Goal: Find specific page/section

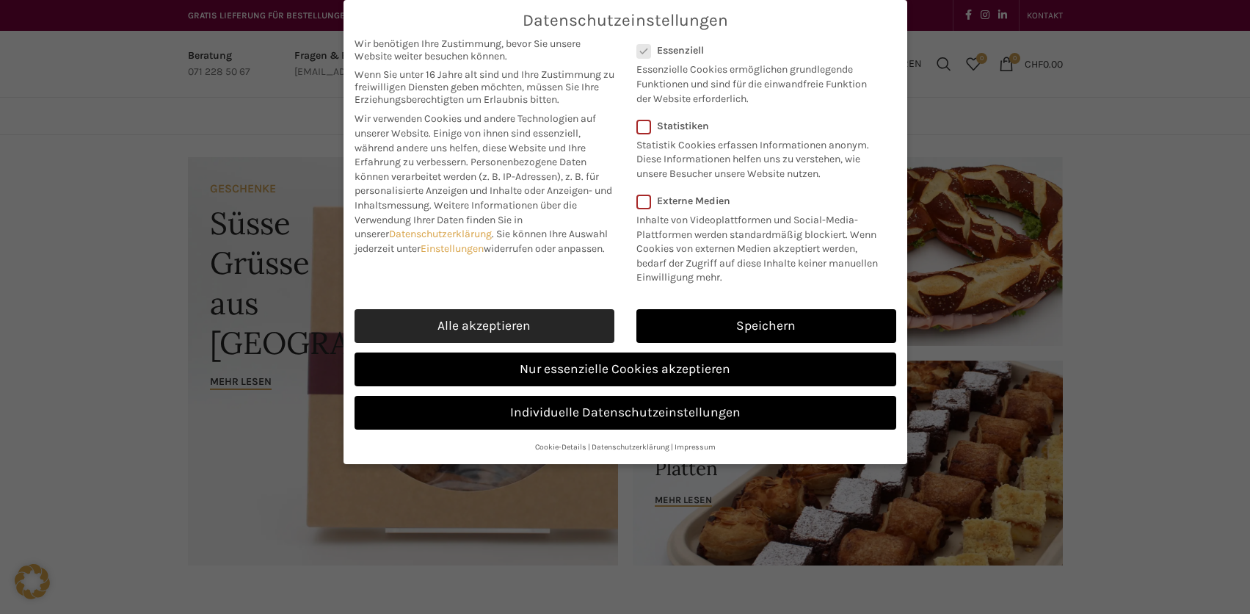
click at [561, 329] on link "Alle akzeptieren" at bounding box center [484, 326] width 260 height 34
checkbox input "true"
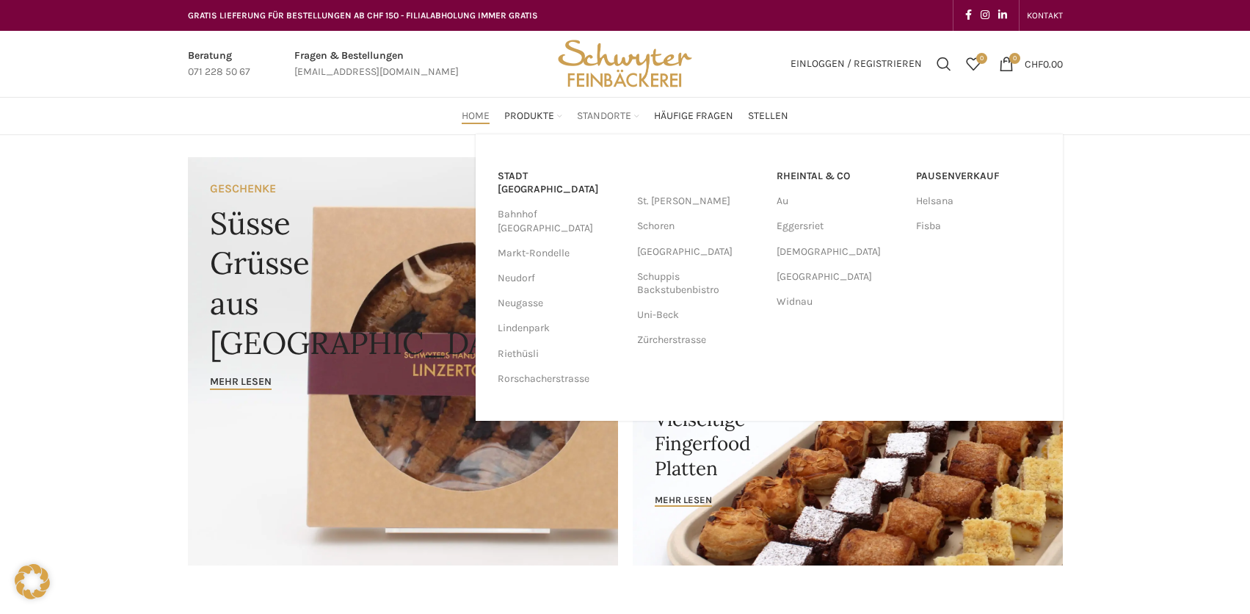
click at [618, 106] on link "Standorte" at bounding box center [608, 115] width 62 height 29
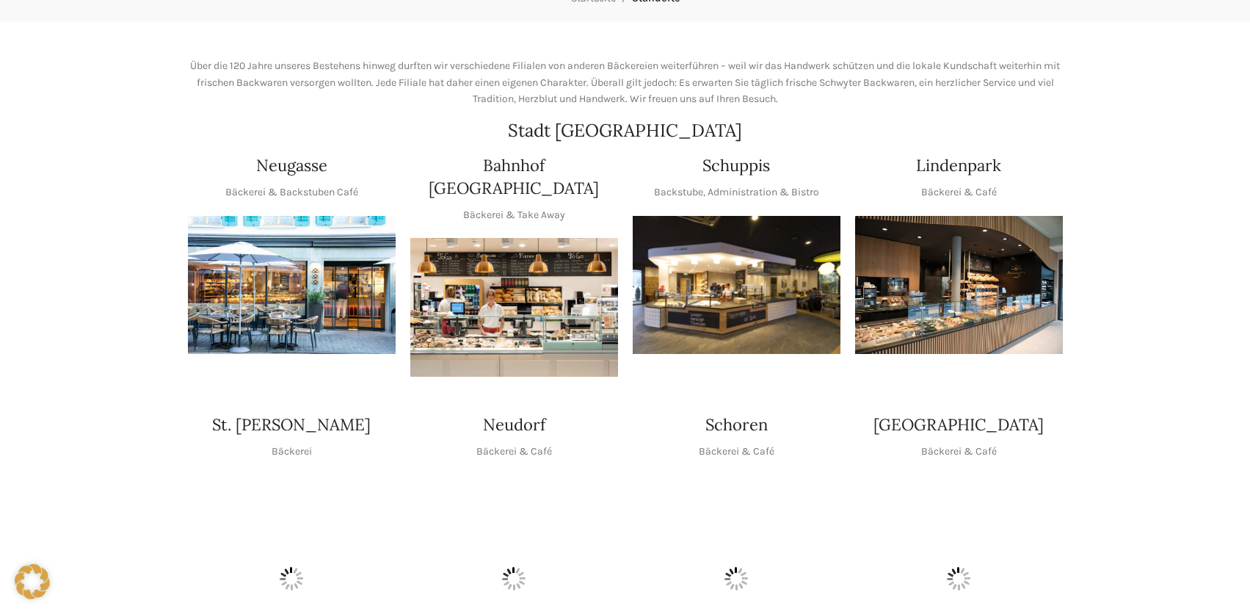
scroll to position [220, 0]
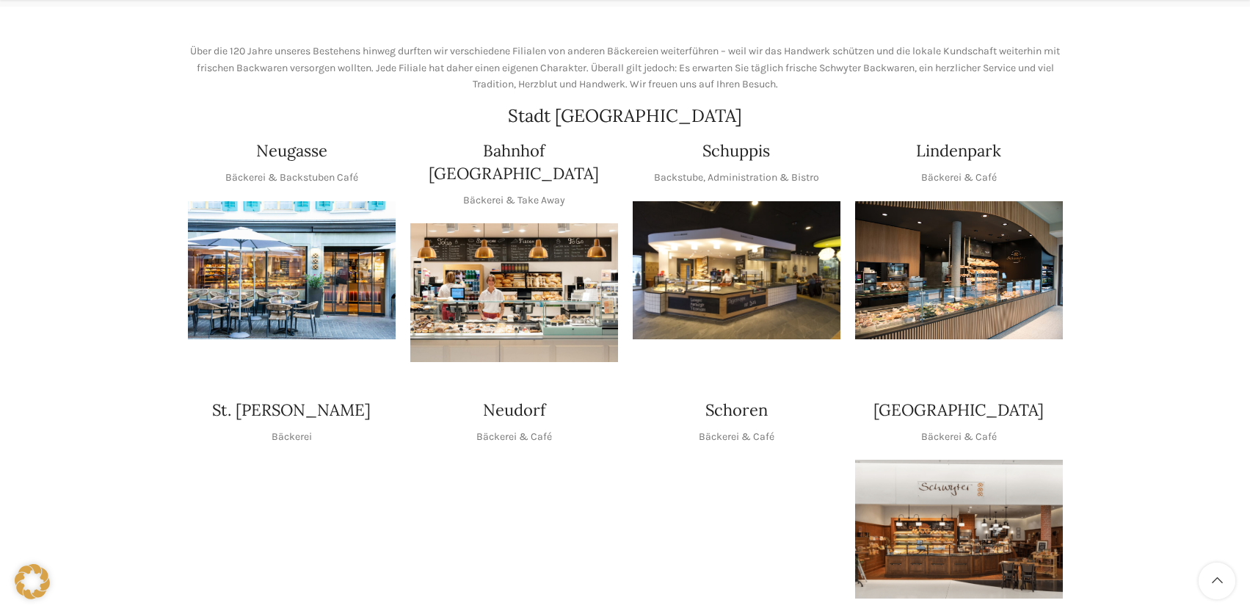
click at [316, 272] on img "1 / 1" at bounding box center [292, 270] width 208 height 139
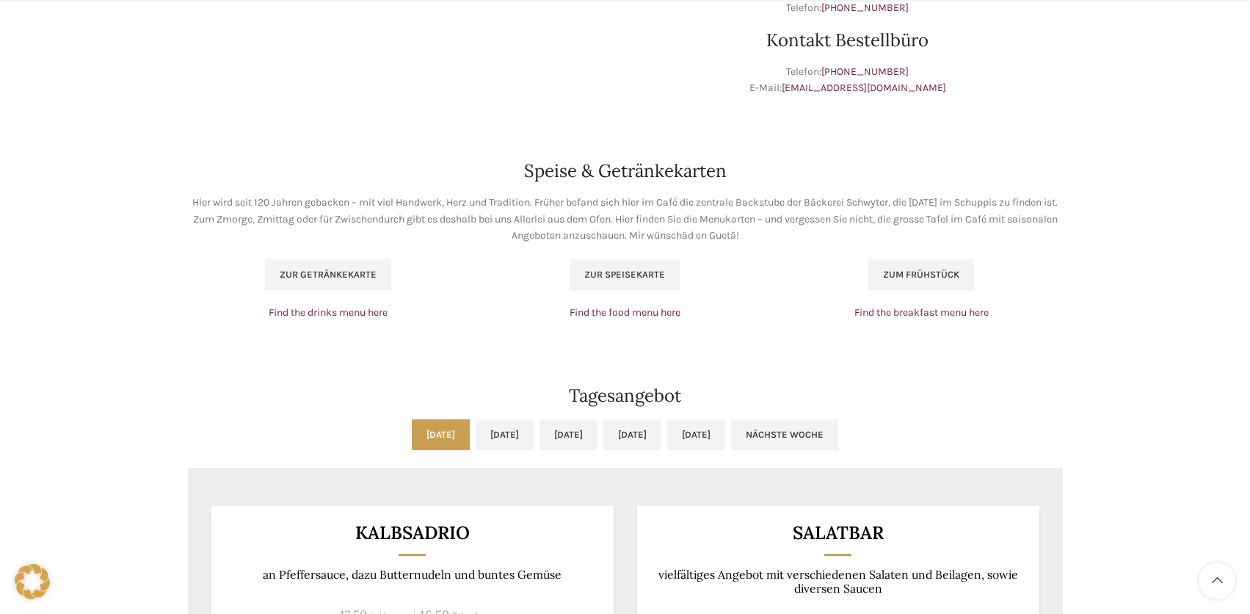
scroll to position [881, 0]
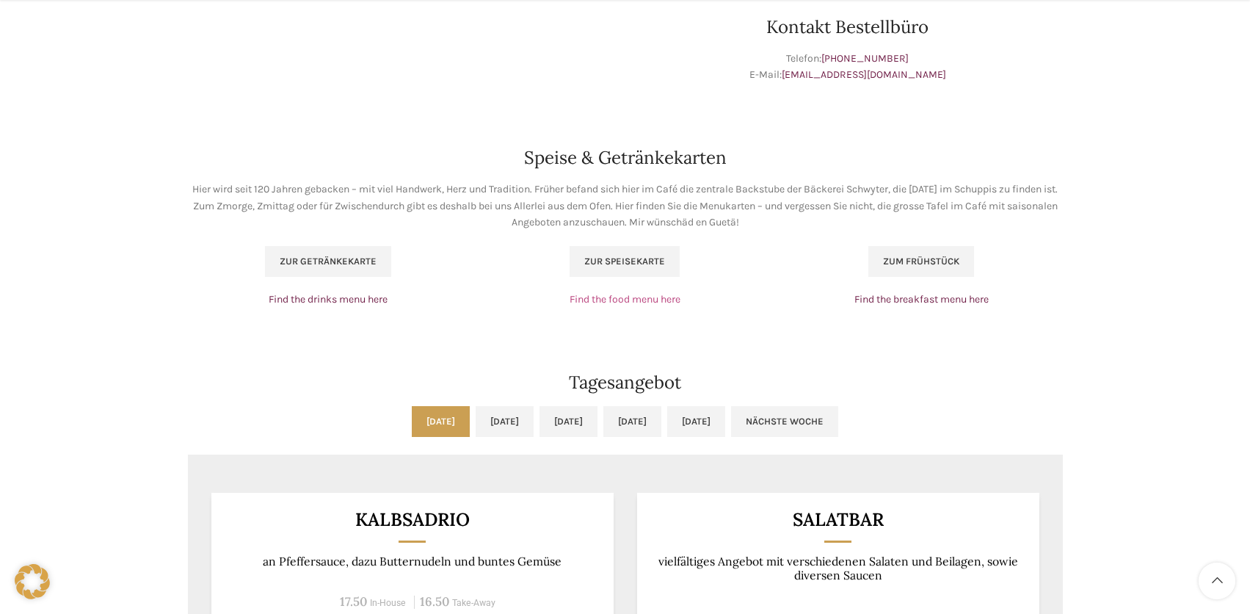
click at [636, 299] on link "Find the food menu here" at bounding box center [625, 299] width 111 height 12
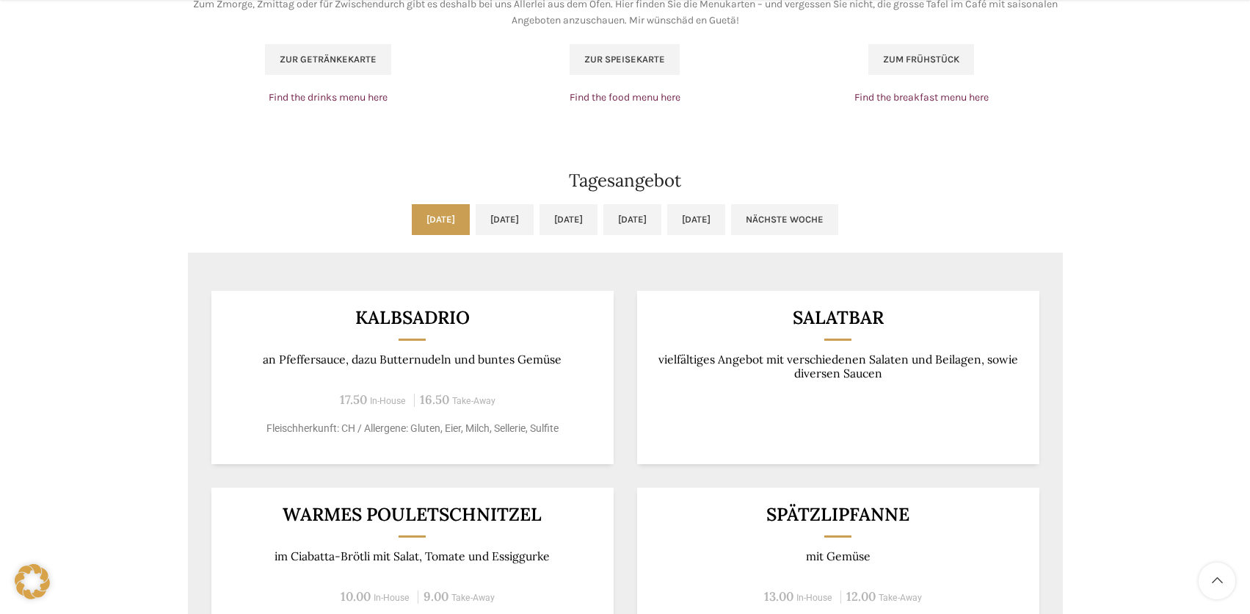
scroll to position [1174, 0]
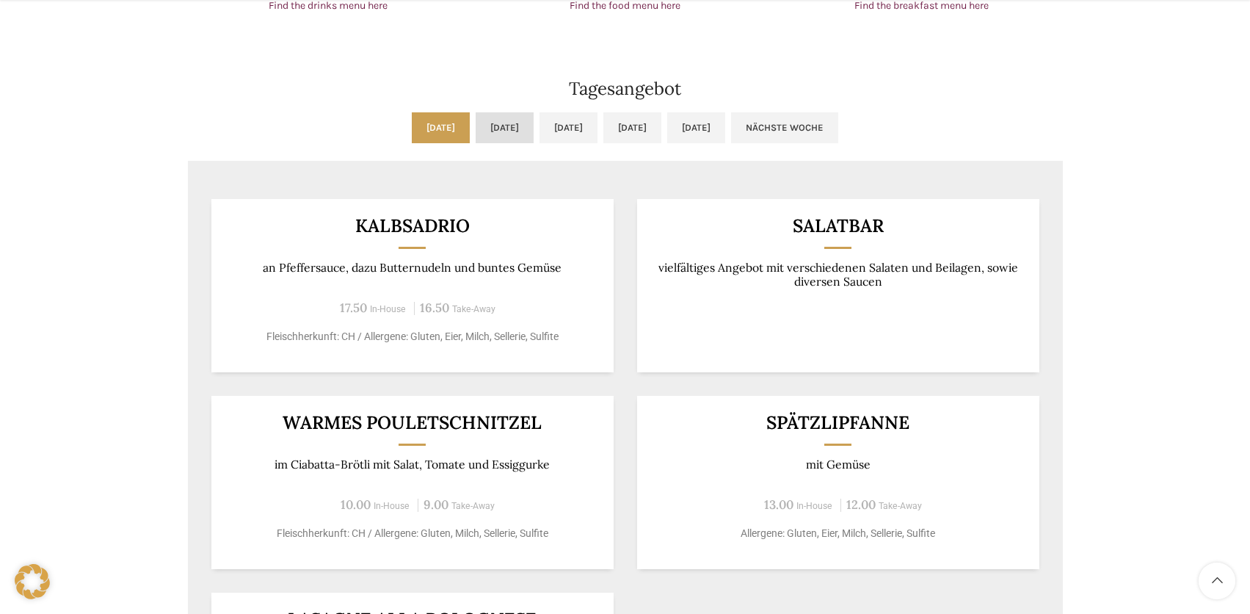
click at [476, 137] on link "[DATE]" at bounding box center [505, 127] width 58 height 31
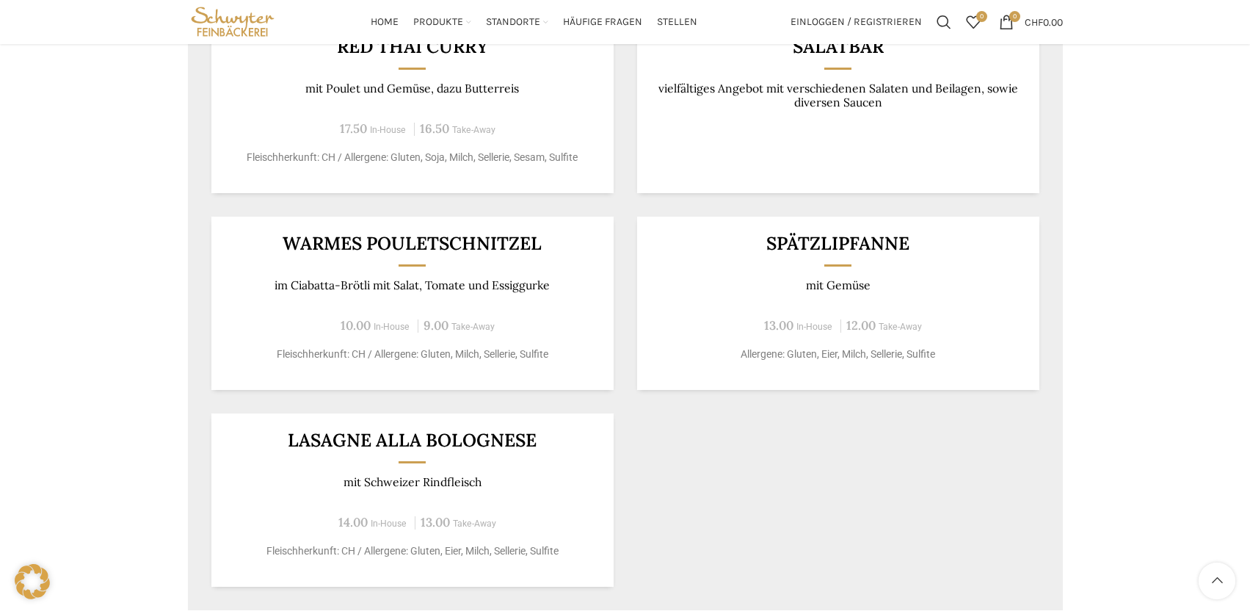
scroll to position [1321, 0]
